Goal: Information Seeking & Learning: Learn about a topic

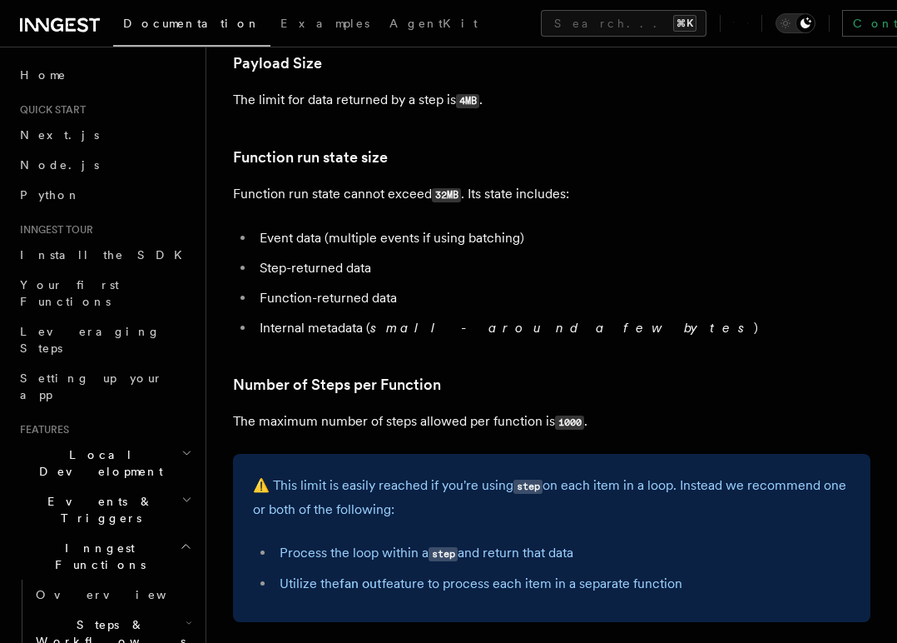
scroll to position [705, 0]
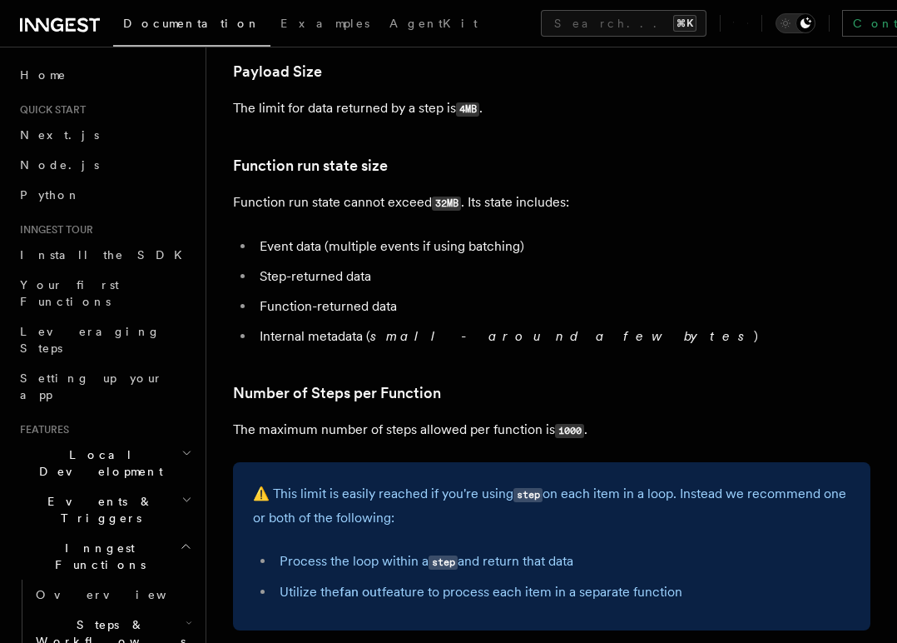
click at [370, 106] on p "The limit for data returned by a step is 4MB ." at bounding box center [552, 109] width 638 height 24
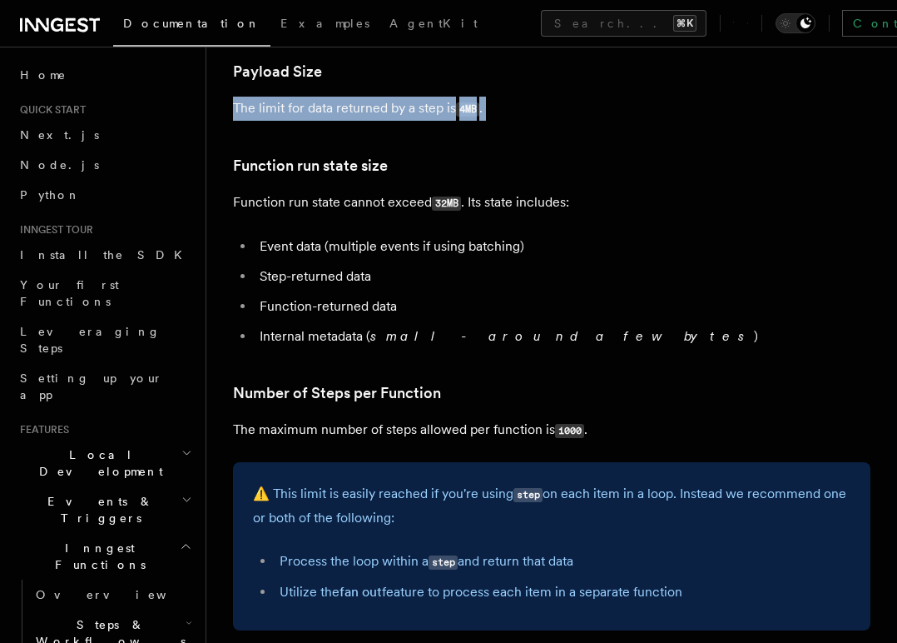
click at [370, 106] on p "The limit for data returned by a step is 4MB ." at bounding box center [552, 109] width 638 height 24
click at [509, 136] on article "Platform Usage Limits We have put some limits on the service to make sure we pr…" at bounding box center [552, 509] width 638 height 2283
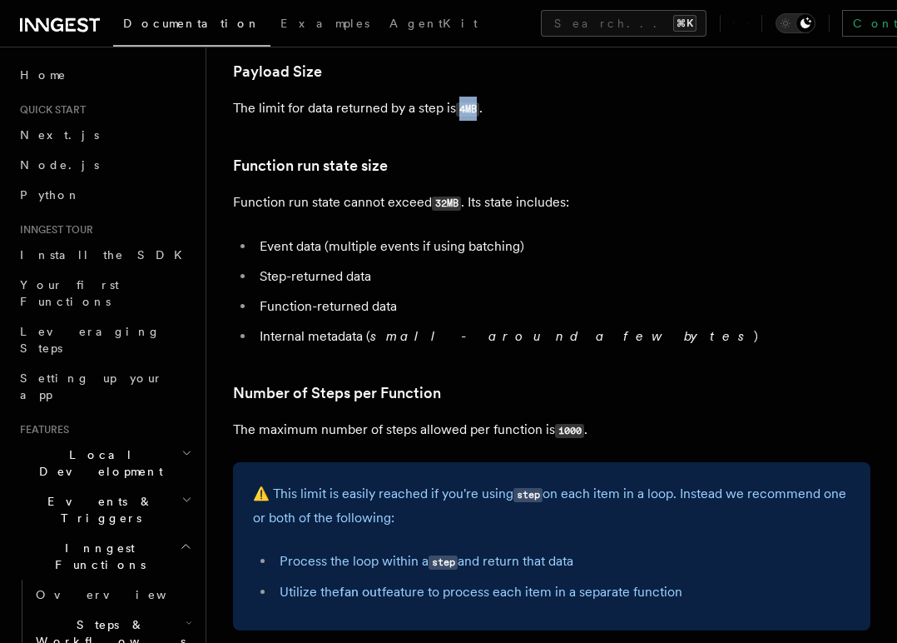
drag, startPoint x: 461, startPoint y: 112, endPoint x: 479, endPoint y: 117, distance: 18.0
click at [479, 117] on code "4MB" at bounding box center [467, 109] width 23 height 14
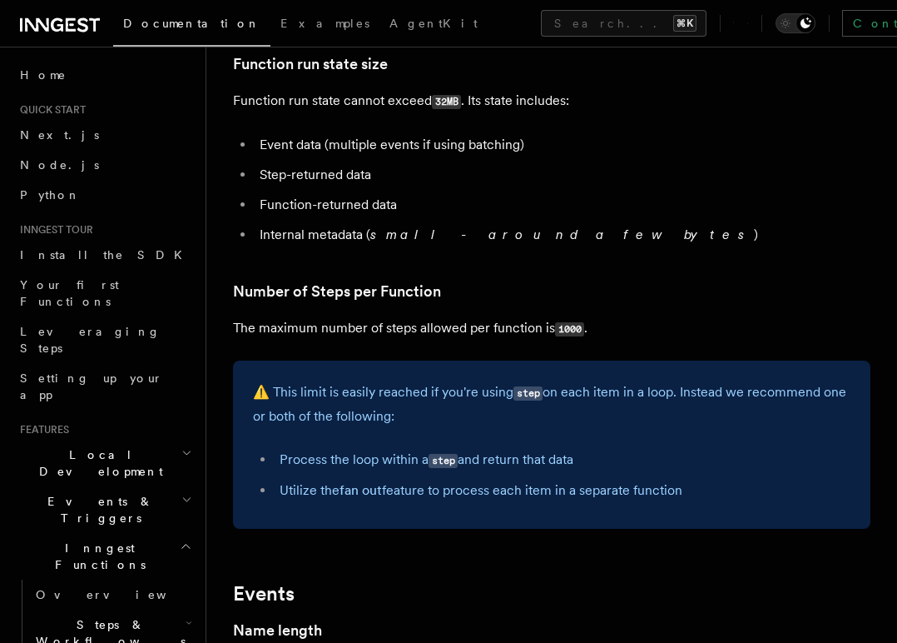
scroll to position [814, 0]
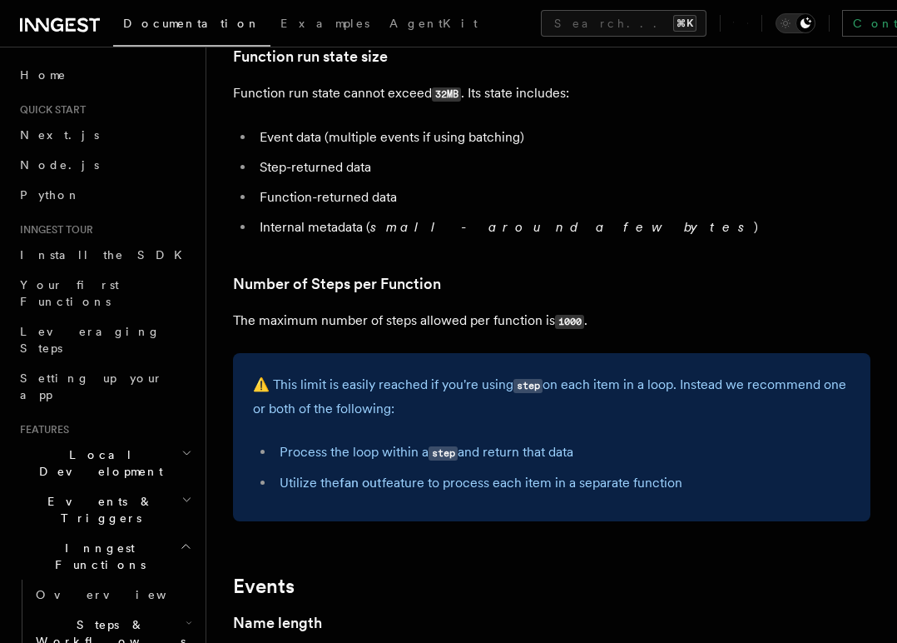
copy code "4MB"
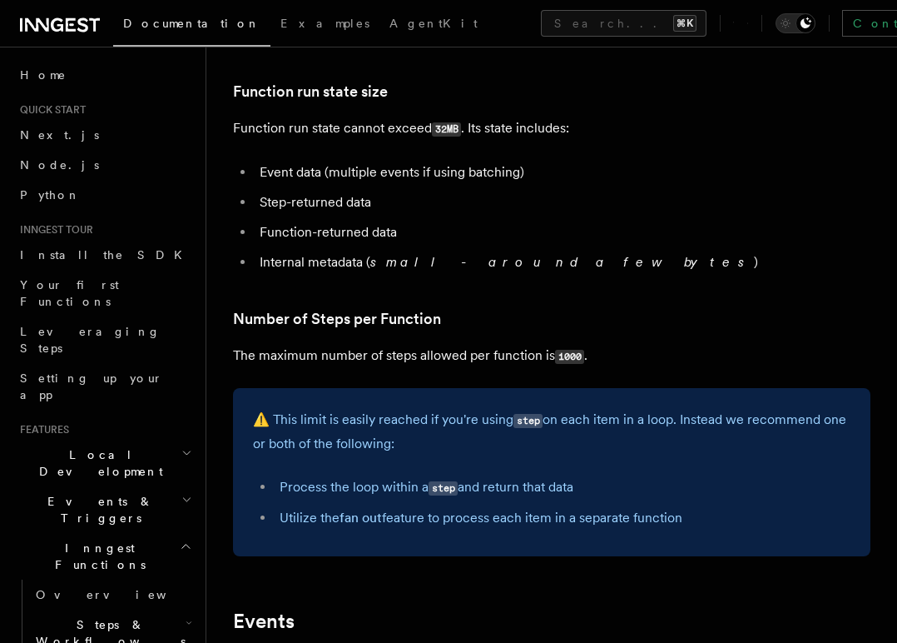
scroll to position [653, 0]
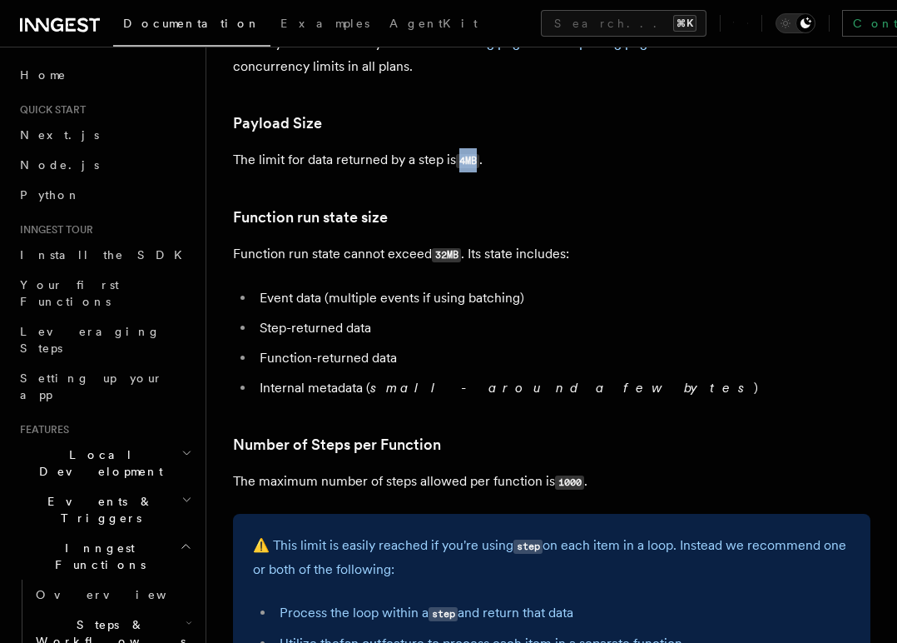
click at [469, 160] on code "4MB" at bounding box center [467, 161] width 23 height 14
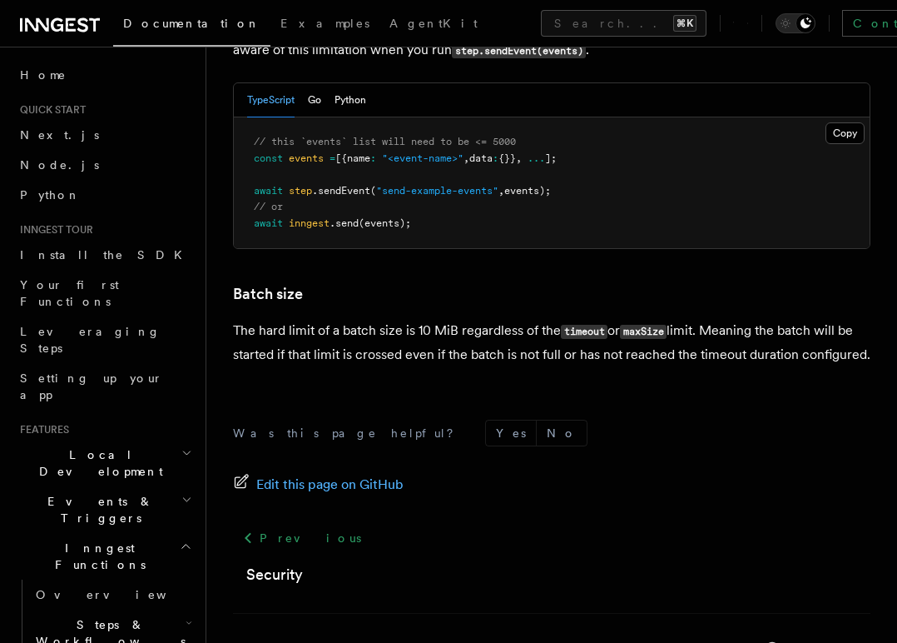
scroll to position [1663, 0]
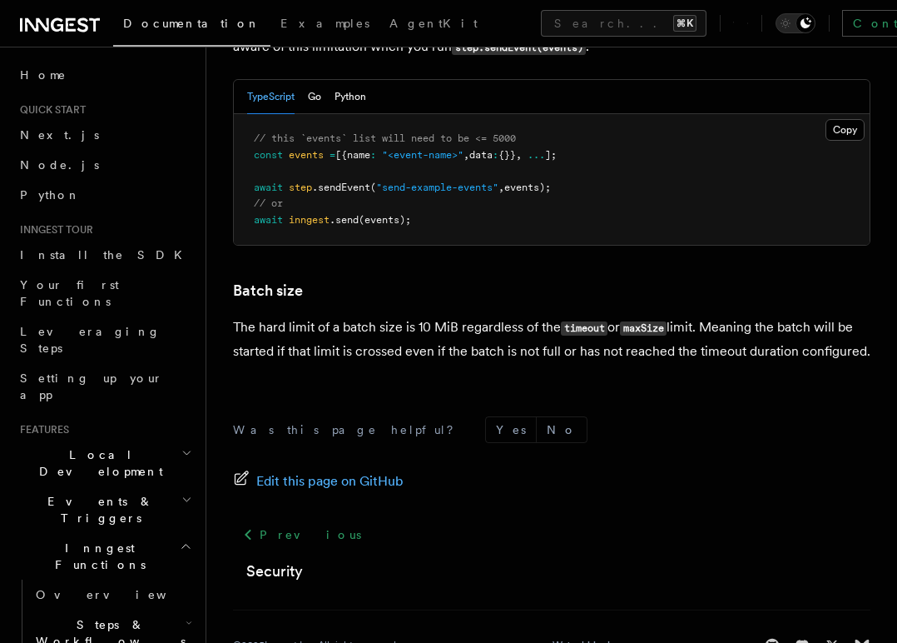
click at [433, 332] on p "The hard limit of a batch size is 10 MiB regardless of the timeout or maxSize l…" at bounding box center [552, 338] width 638 height 47
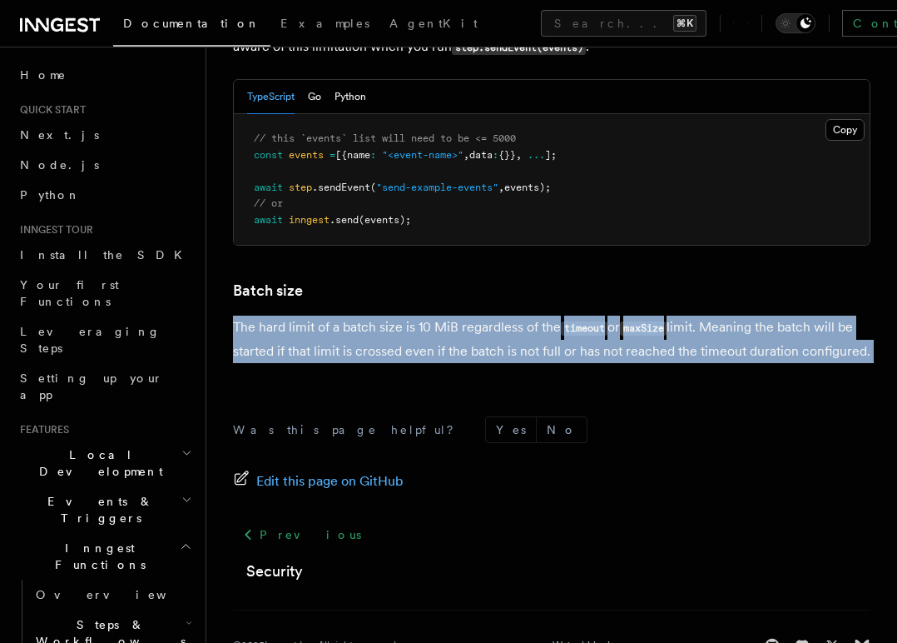
click at [433, 332] on p "The hard limit of a batch size is 10 MiB regardless of the timeout or maxSize l…" at bounding box center [552, 338] width 638 height 47
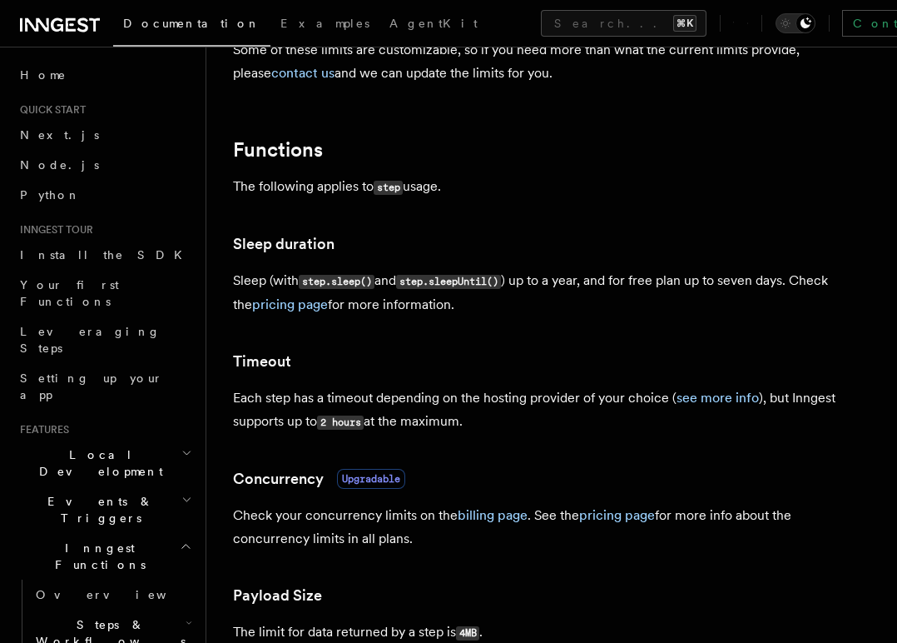
scroll to position [0, 0]
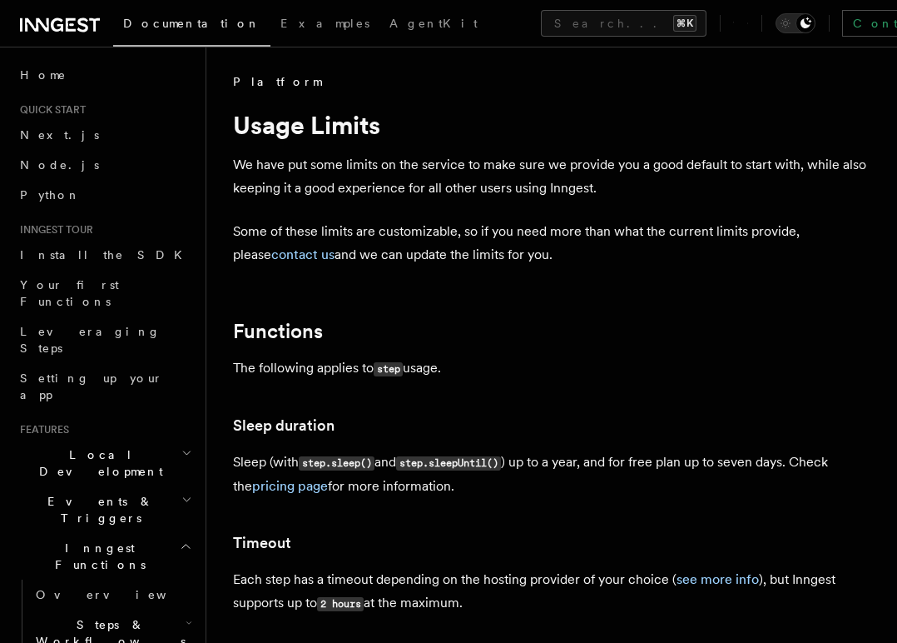
click at [348, 166] on p "We have put some limits on the service to make sure we provide you a good defau…" at bounding box center [552, 176] width 638 height 47
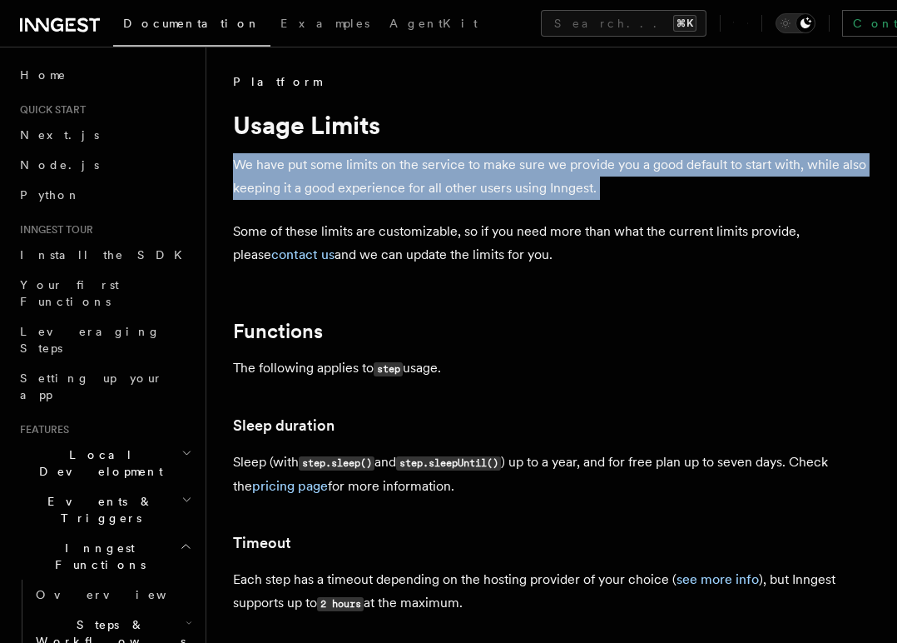
click at [348, 166] on p "We have put some limits on the service to make sure we provide you a good defau…" at bounding box center [552, 176] width 638 height 47
click at [799, 23] on icon "Toggle dark mode" at bounding box center [805, 23] width 13 height 13
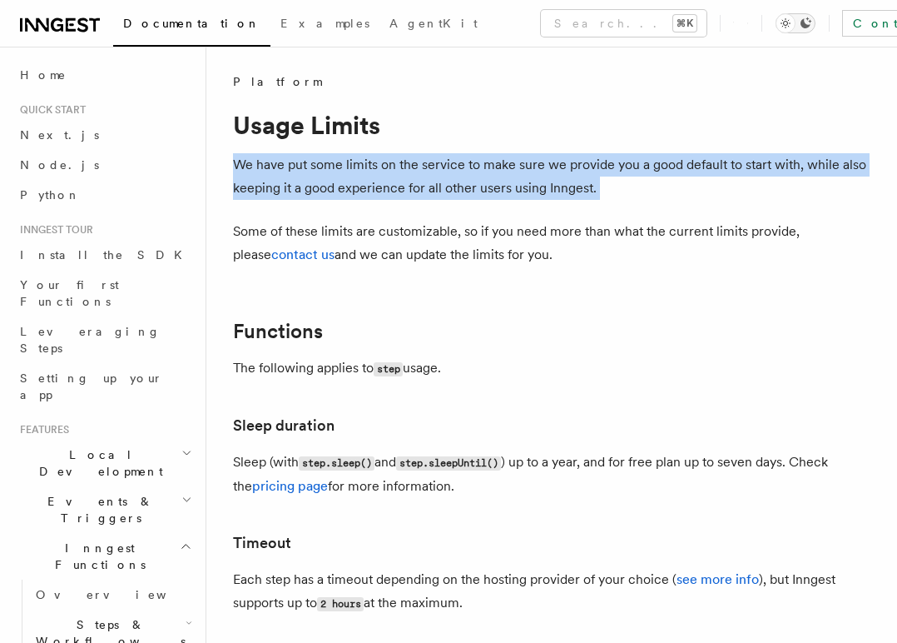
click at [799, 22] on icon "Toggle dark mode" at bounding box center [805, 23] width 13 height 13
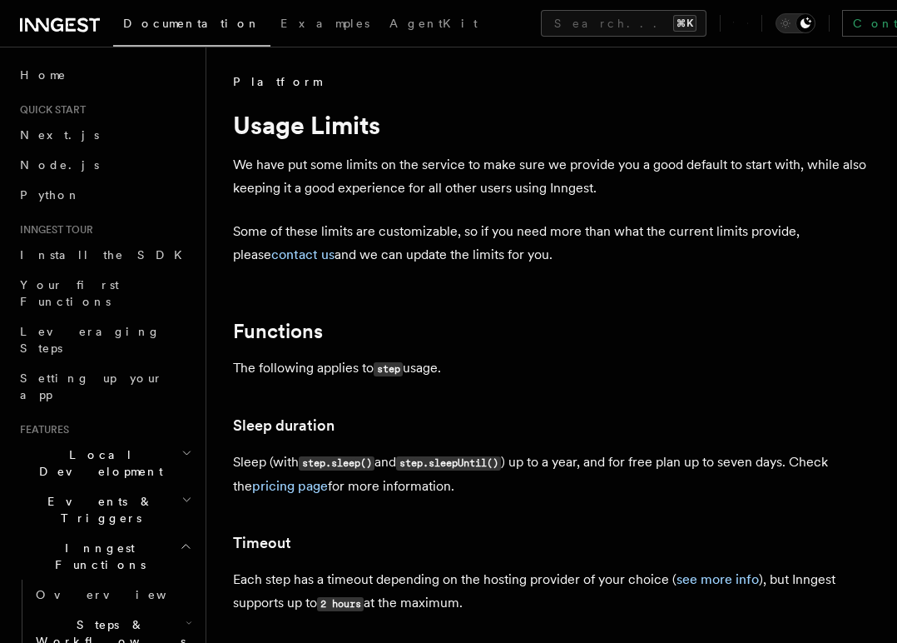
click at [705, 117] on h1 "Usage Limits" at bounding box center [552, 125] width 638 height 30
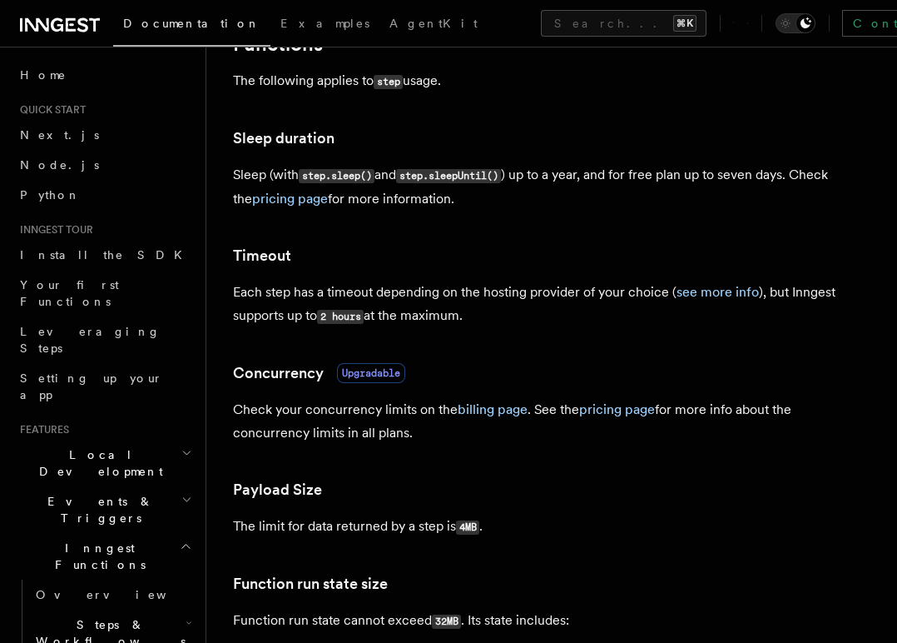
scroll to position [290, 0]
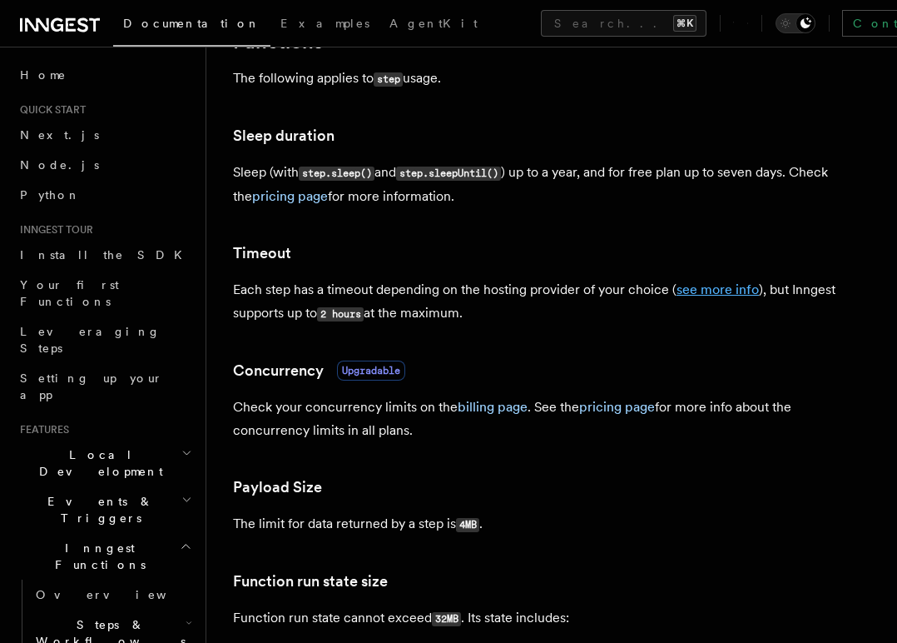
click at [724, 287] on link "see more info" at bounding box center [718, 289] width 82 height 16
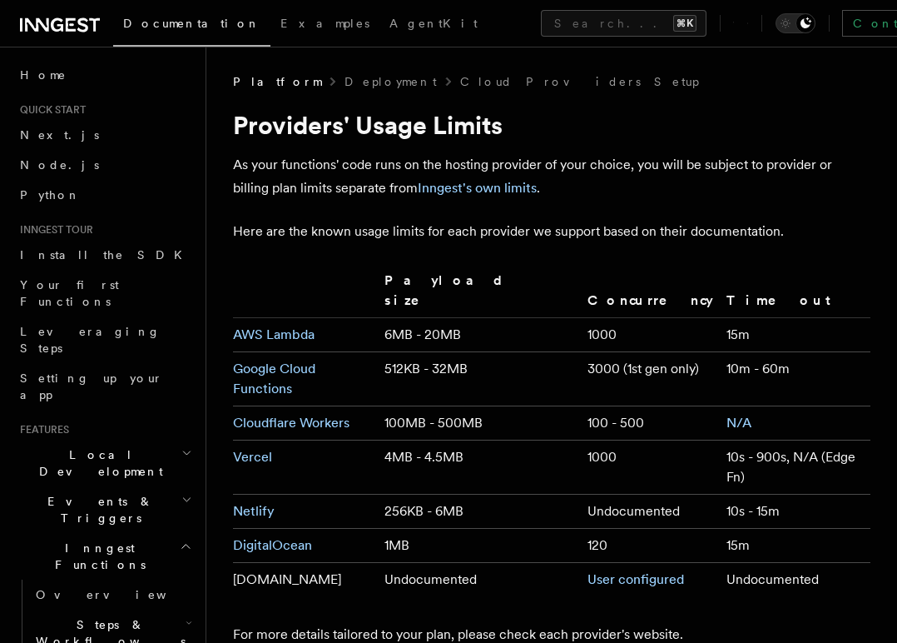
scroll to position [9, 0]
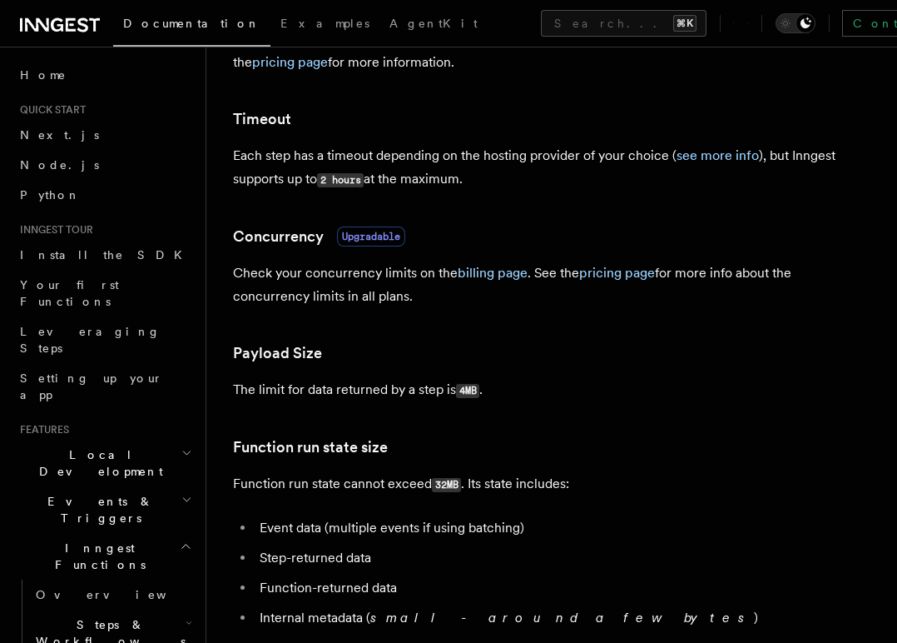
scroll to position [445, 0]
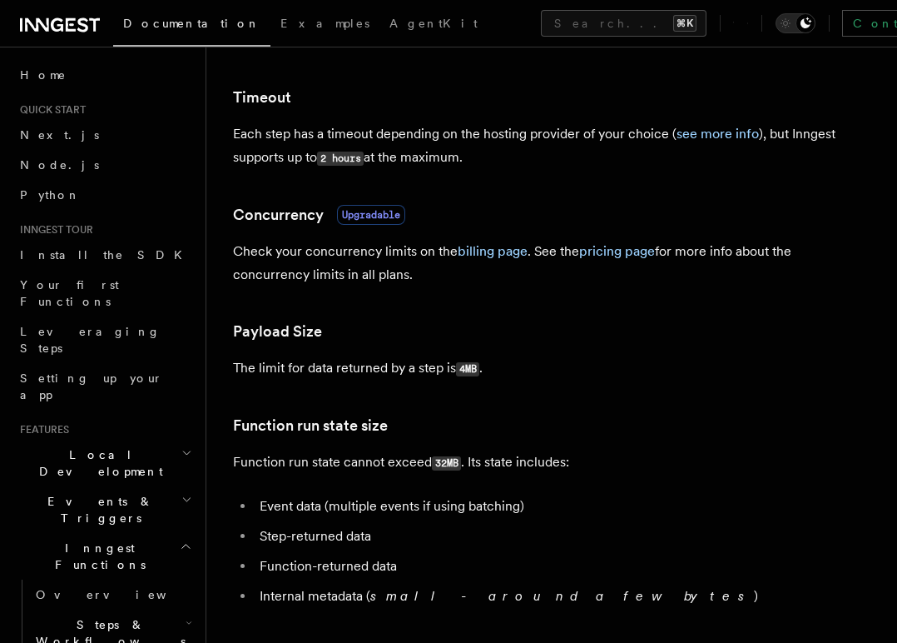
click at [407, 370] on p "The limit for data returned by a step is 4MB ." at bounding box center [552, 368] width 638 height 24
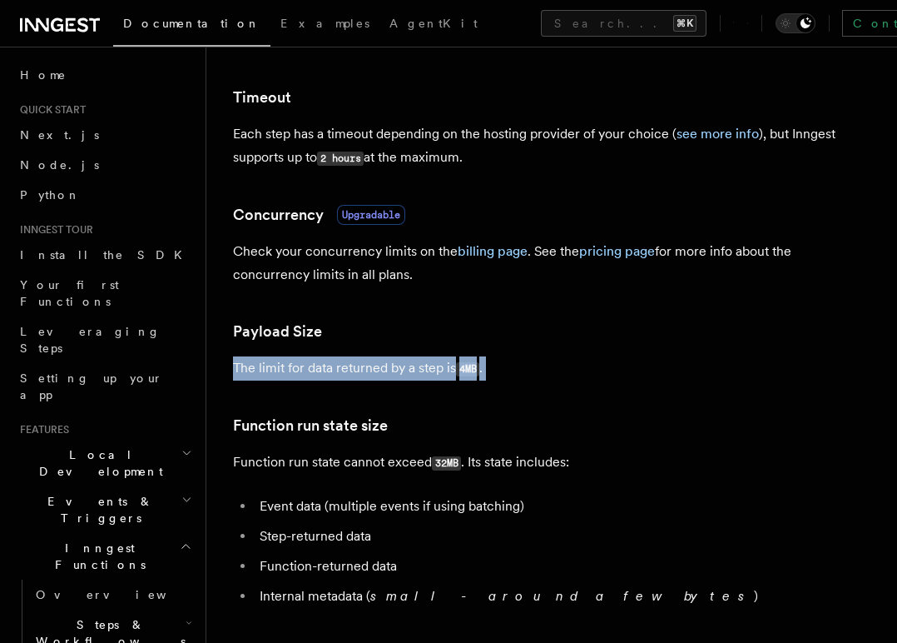
click at [407, 370] on p "The limit for data returned by a step is 4MB ." at bounding box center [552, 368] width 638 height 24
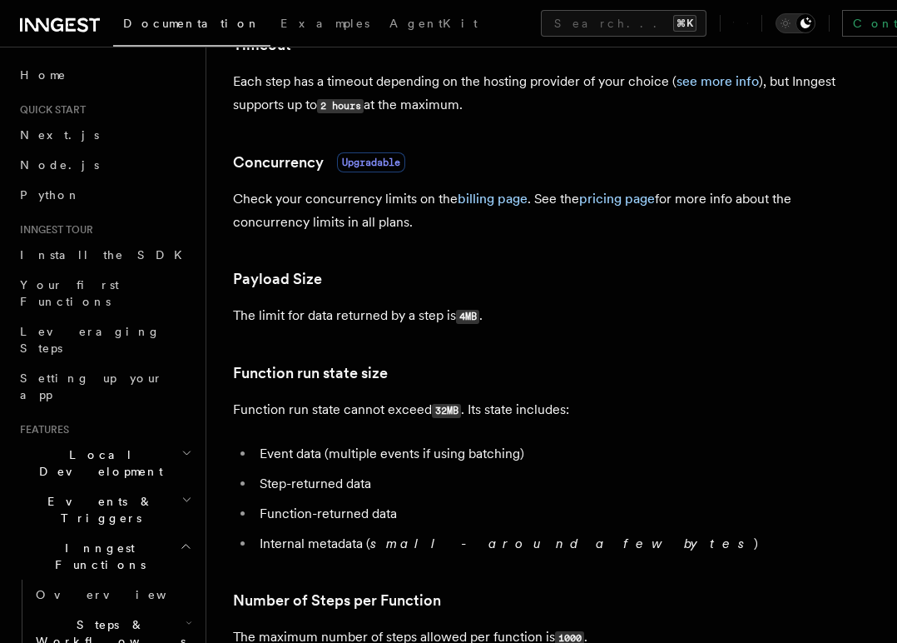
scroll to position [519, 0]
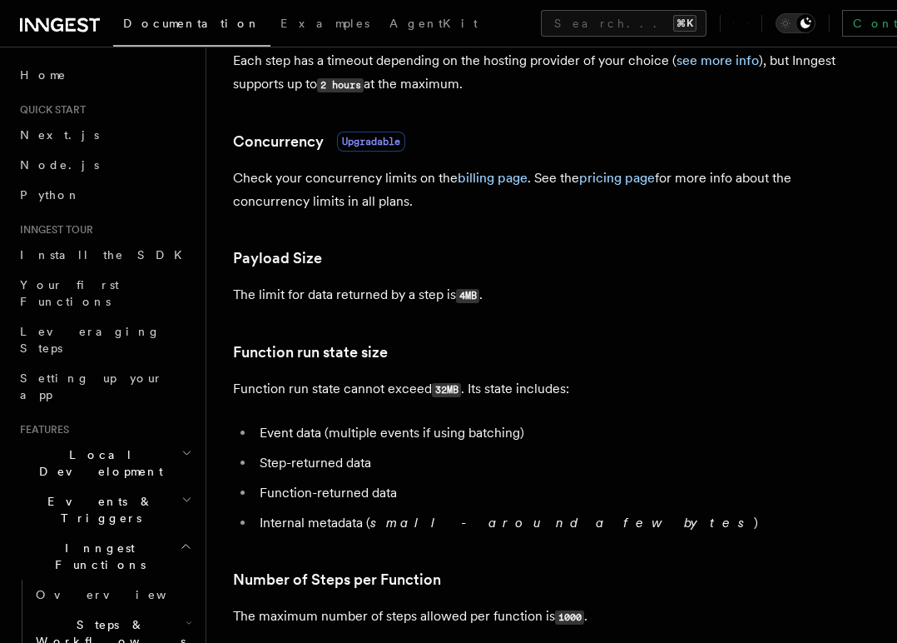
click at [511, 389] on p "Function run state cannot exceed 32MB . Its state includes:" at bounding box center [552, 389] width 638 height 24
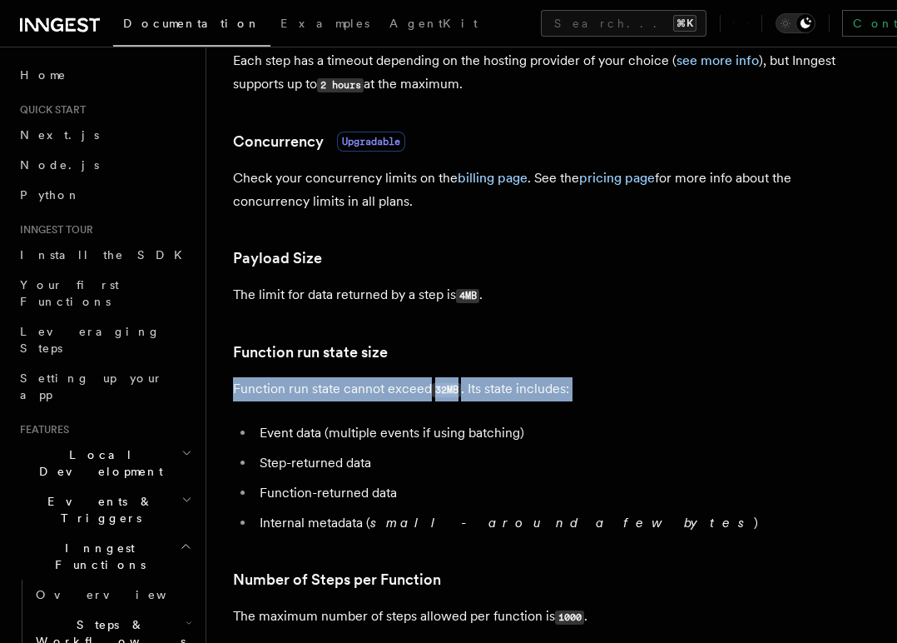
click at [511, 389] on p "Function run state cannot exceed 32MB . Its state includes:" at bounding box center [552, 389] width 638 height 24
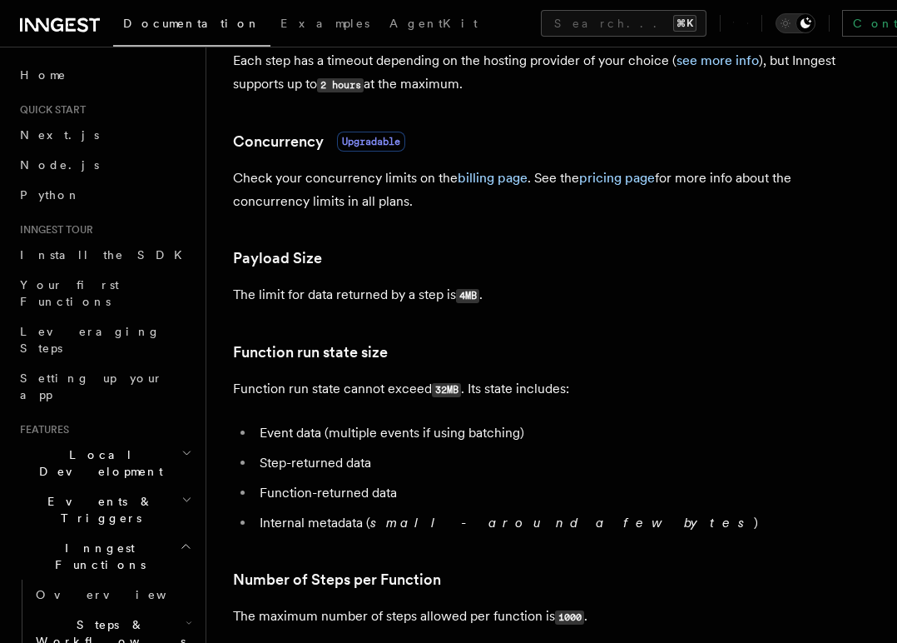
click at [604, 435] on li "Event data (multiple events if using batching)" at bounding box center [563, 432] width 616 height 23
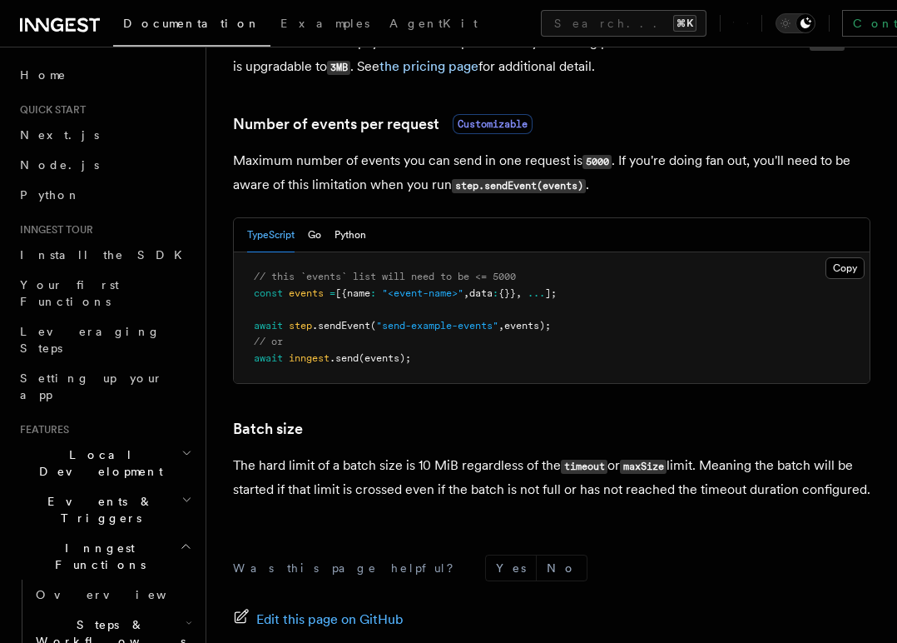
scroll to position [1547, 0]
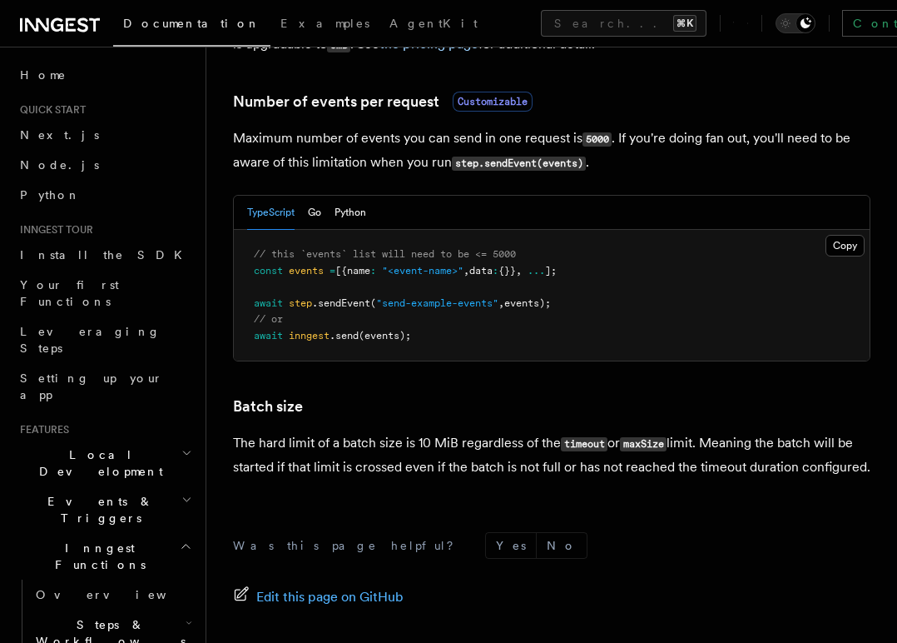
click at [392, 449] on p "The hard limit of a batch size is 10 MiB regardless of the timeout or maxSize l…" at bounding box center [552, 454] width 638 height 47
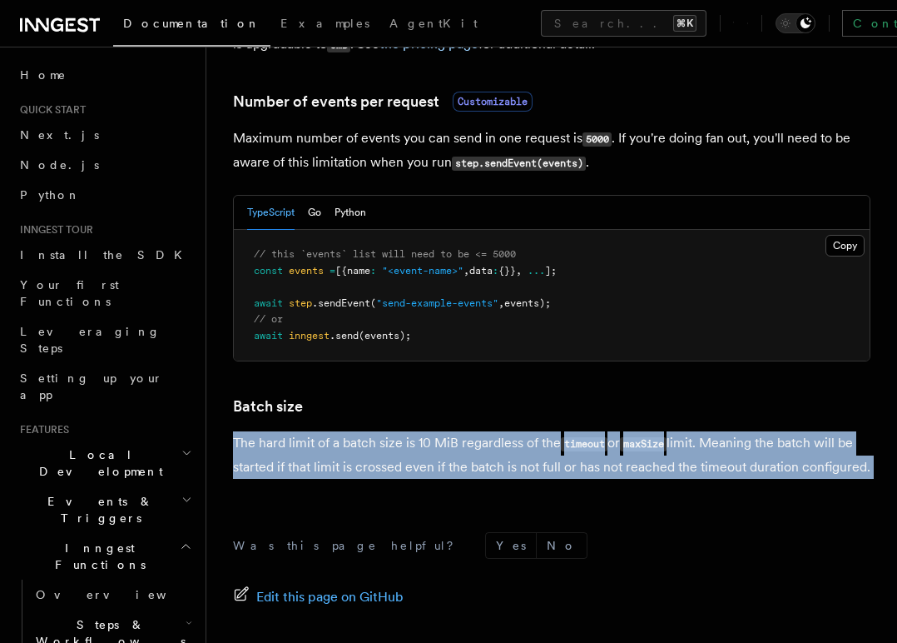
click at [392, 449] on p "The hard limit of a batch size is 10 MiB regardless of the timeout or maxSize l…" at bounding box center [552, 454] width 638 height 47
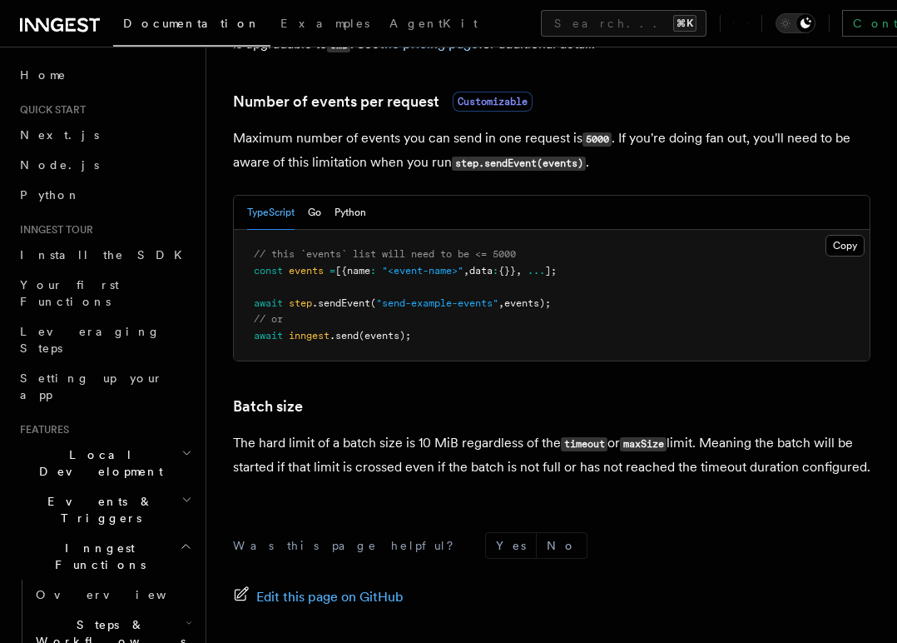
click at [725, 360] on pre "// this `events` list will need to be <= 5000 const events = [{name : "<event-n…" at bounding box center [552, 295] width 636 height 131
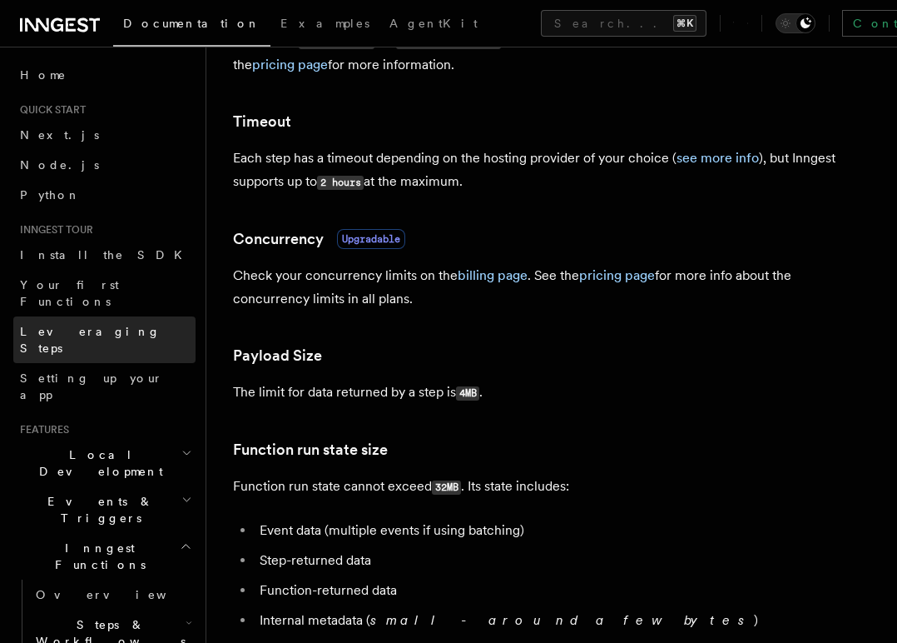
scroll to position [0, 0]
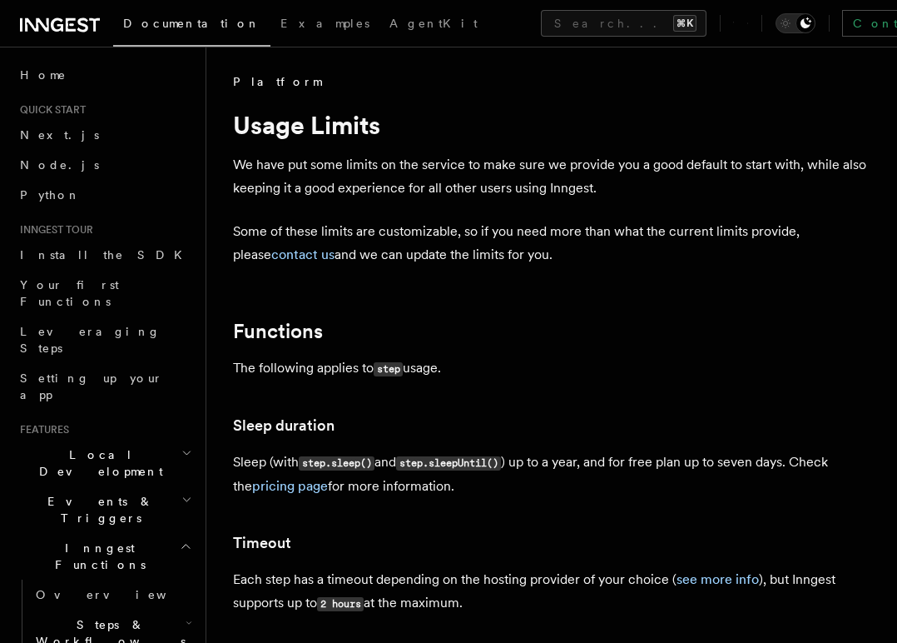
click at [51, 27] on icon at bounding box center [57, 24] width 12 height 13
